Goal: Task Accomplishment & Management: Complete application form

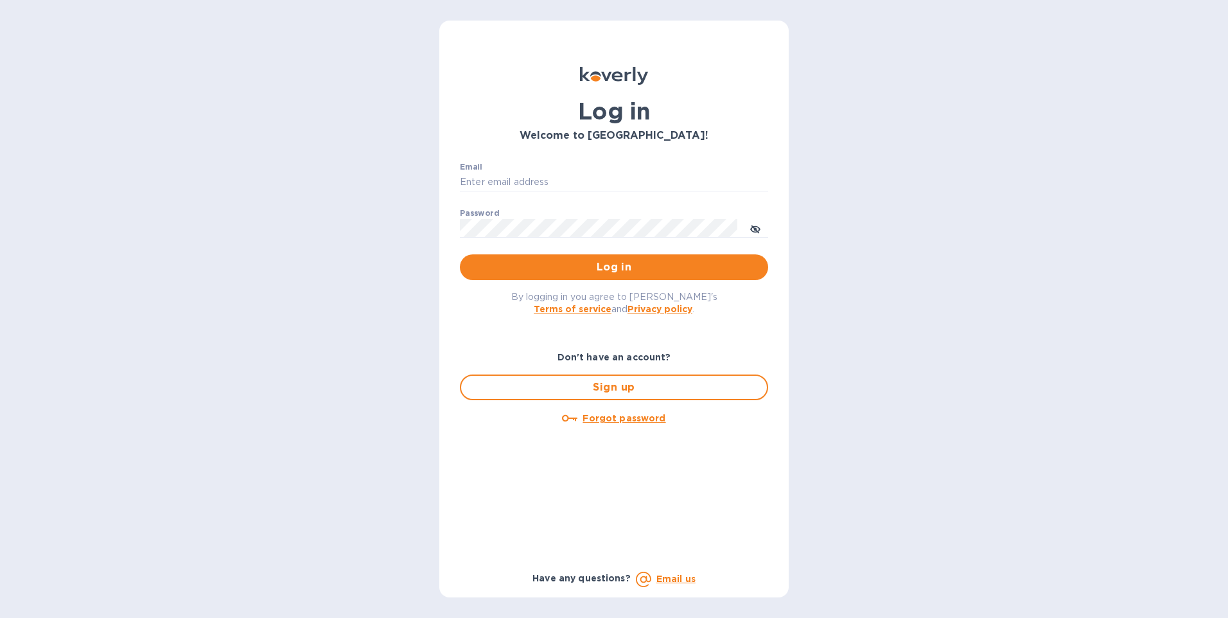
drag, startPoint x: 576, startPoint y: 181, endPoint x: 697, endPoint y: 209, distance: 124.5
click at [576, 181] on input "Email" at bounding box center [614, 182] width 308 height 19
click at [517, 173] on input "Email" at bounding box center [614, 182] width 308 height 19
paste input "nrodriguez@corpacsteel.com"
type input "nrodriguez@corpacsteel.com"
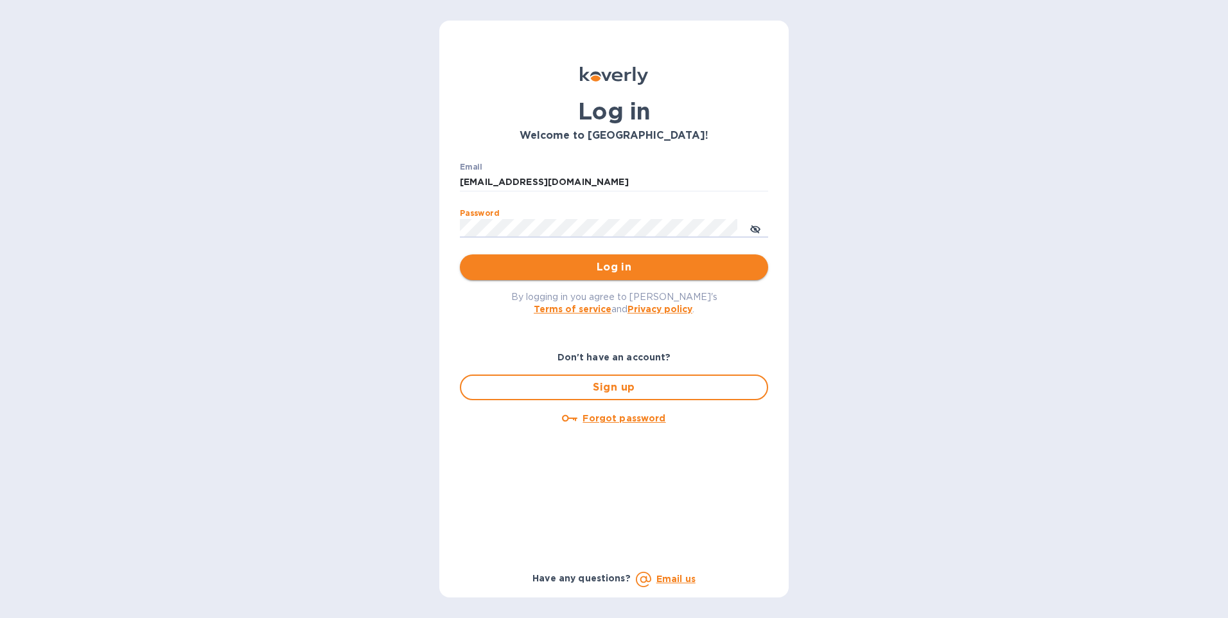
click at [635, 280] on button "Log in" at bounding box center [614, 267] width 308 height 26
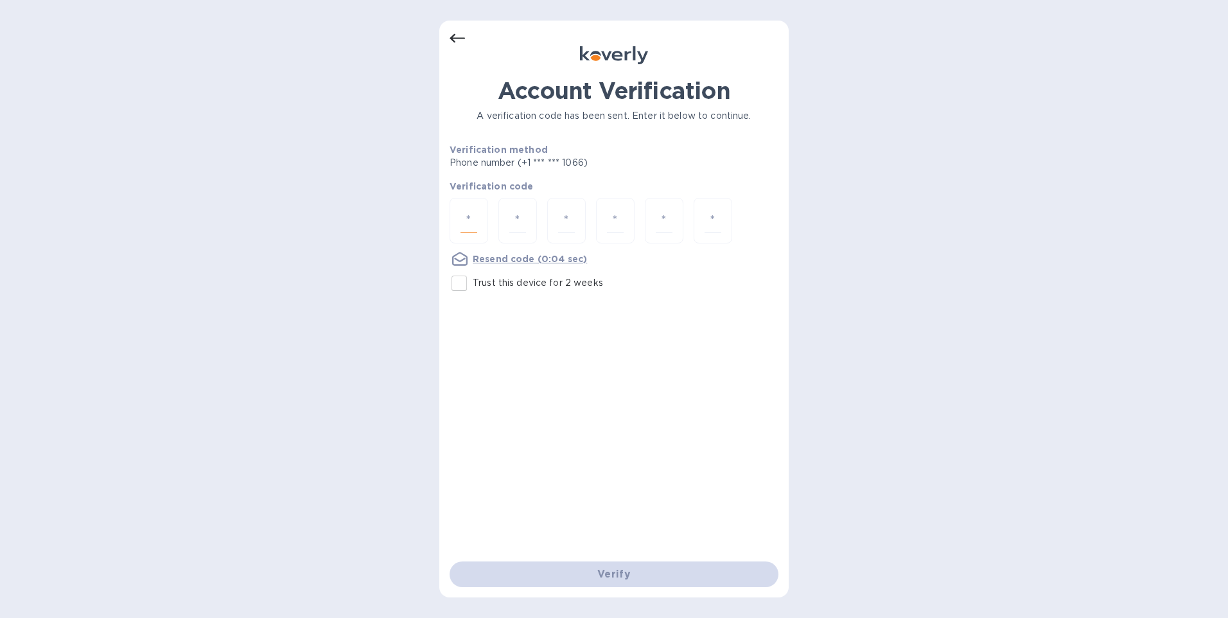
click at [473, 220] on input "number" at bounding box center [468, 221] width 17 height 24
type input "5"
type input "0"
type input "7"
type input "5"
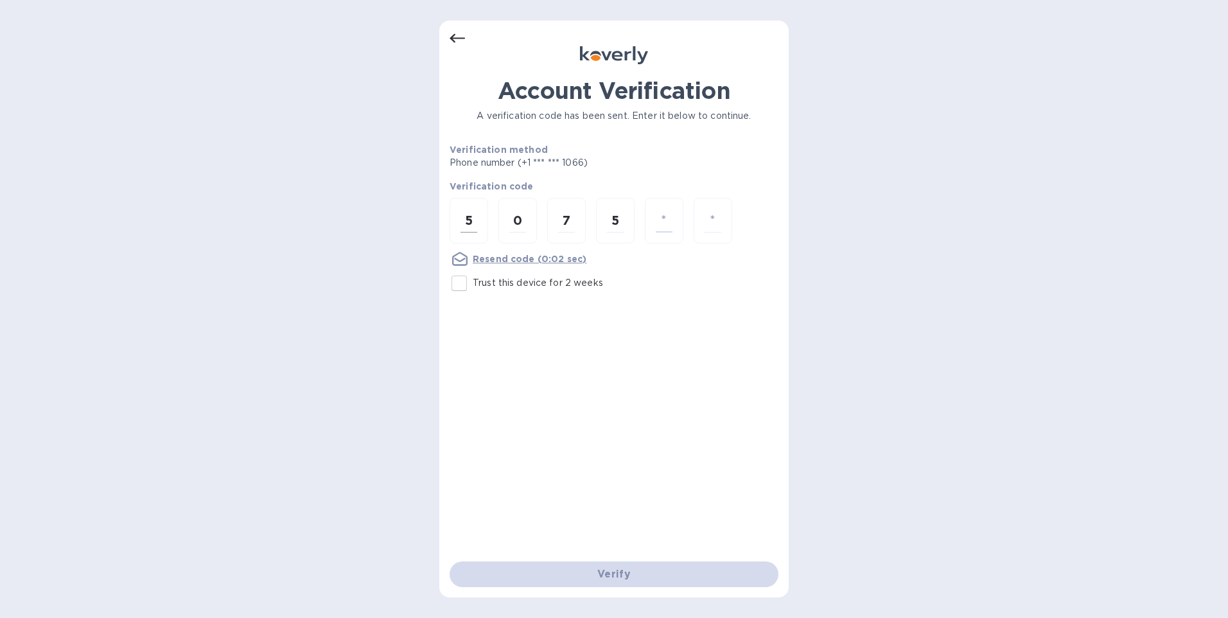
type input "3"
type input "0"
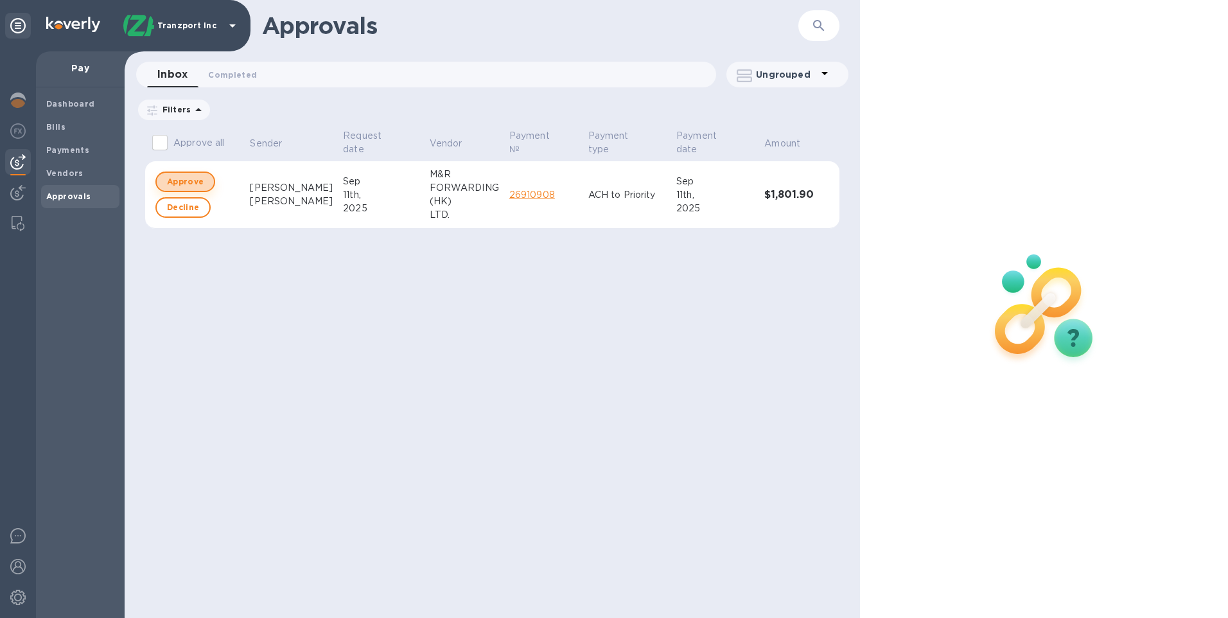
click at [168, 181] on span "Approve" at bounding box center [185, 181] width 37 height 15
checkbox input "true"
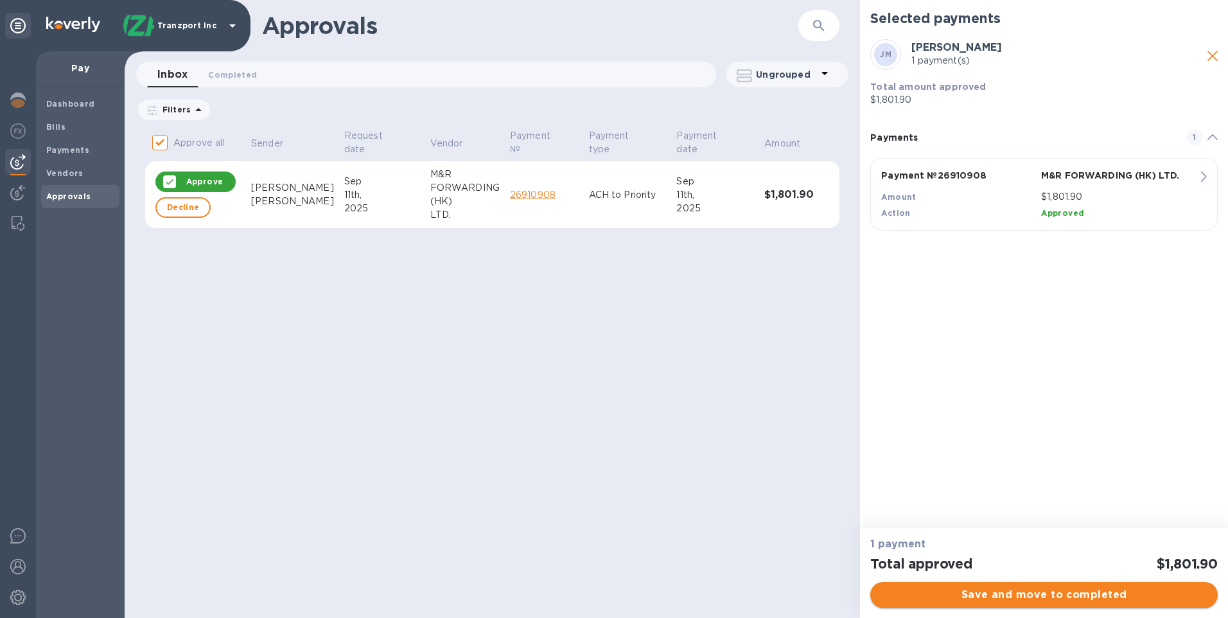
click at [1016, 589] on span "Save and move to completed" at bounding box center [1043, 594] width 327 height 15
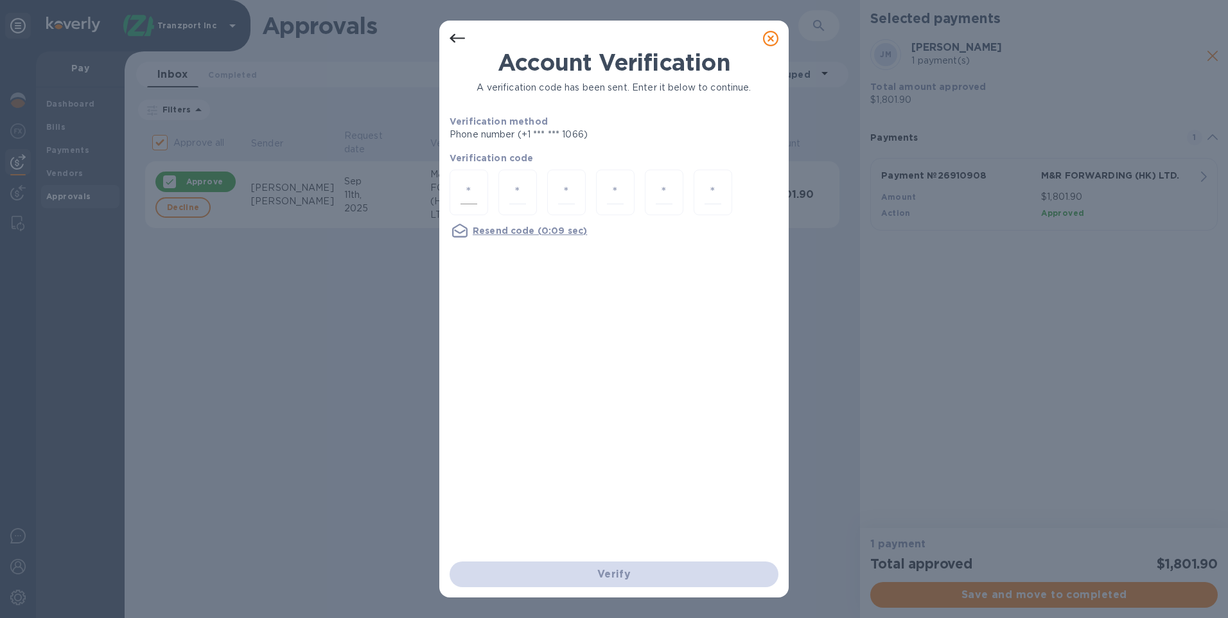
click at [466, 196] on input "number" at bounding box center [468, 192] width 17 height 24
type input "5"
type input "8"
type input "3"
type input "7"
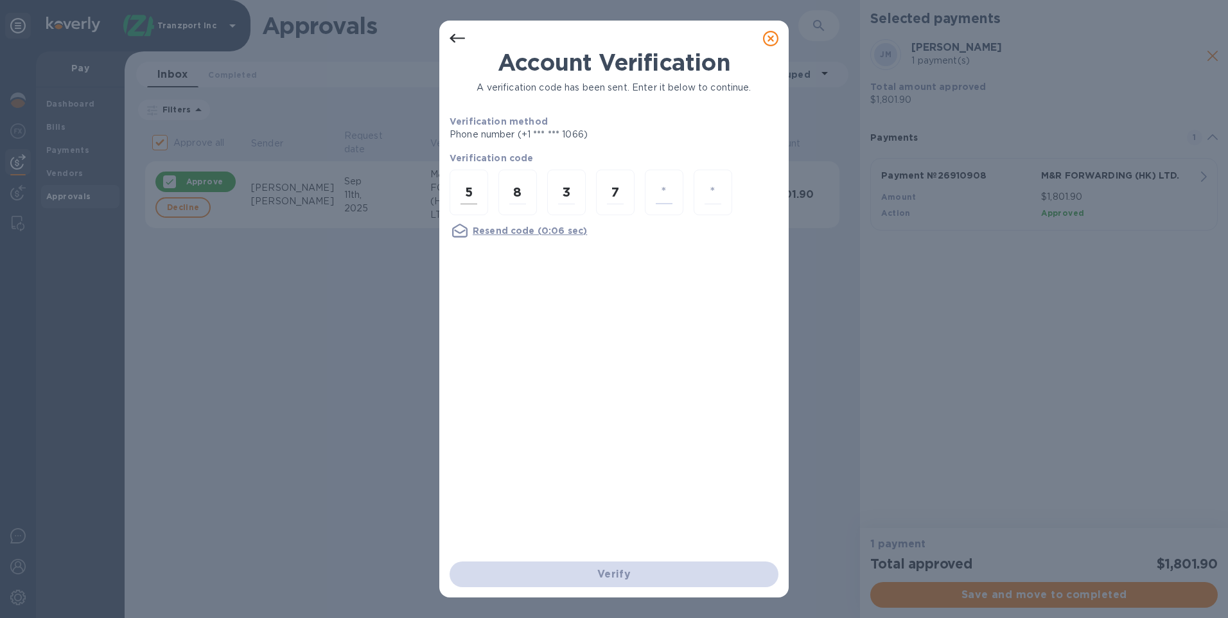
type input "9"
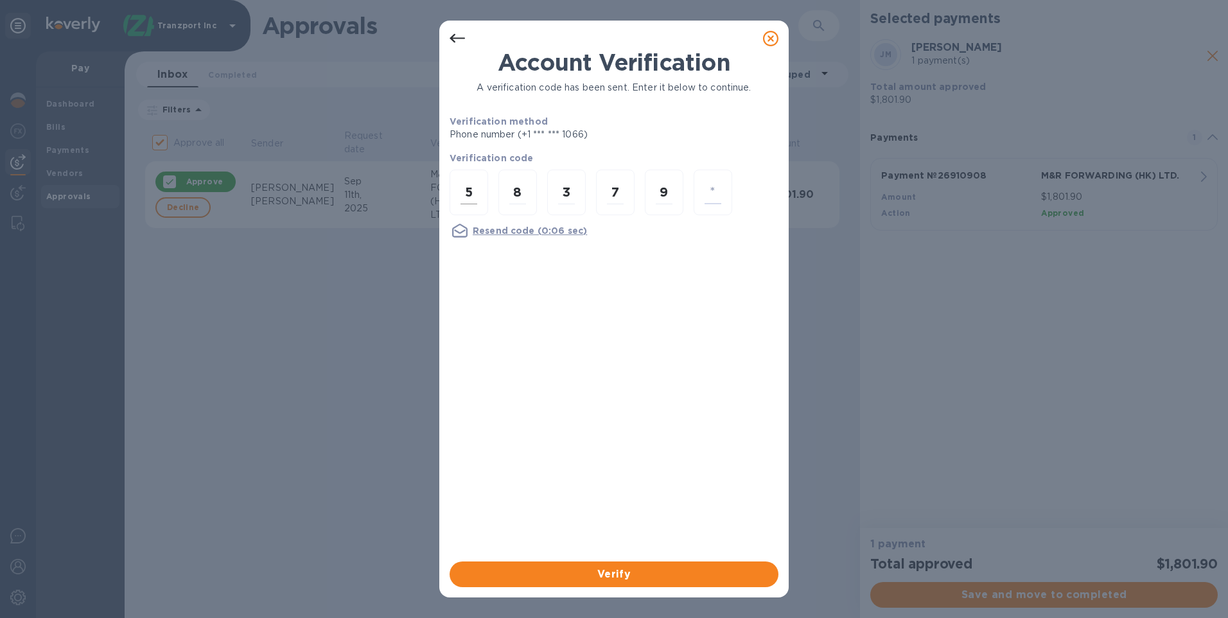
type input "2"
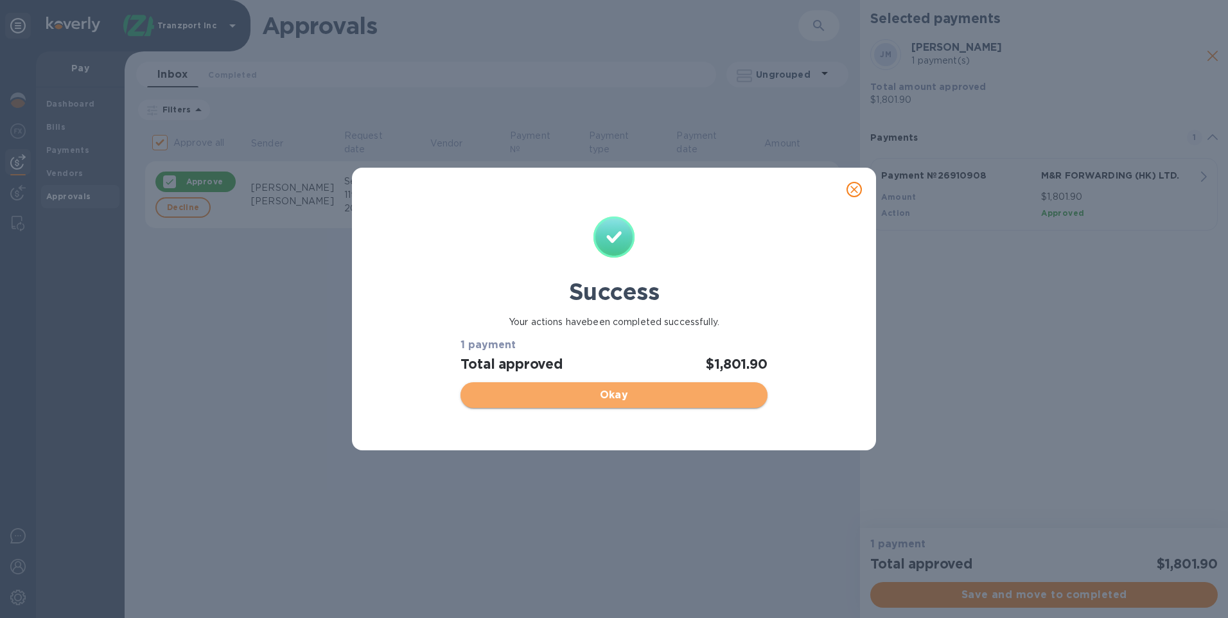
click at [621, 397] on span "Okay" at bounding box center [614, 394] width 286 height 15
checkbox input "false"
